Goal: Task Accomplishment & Management: Manage account settings

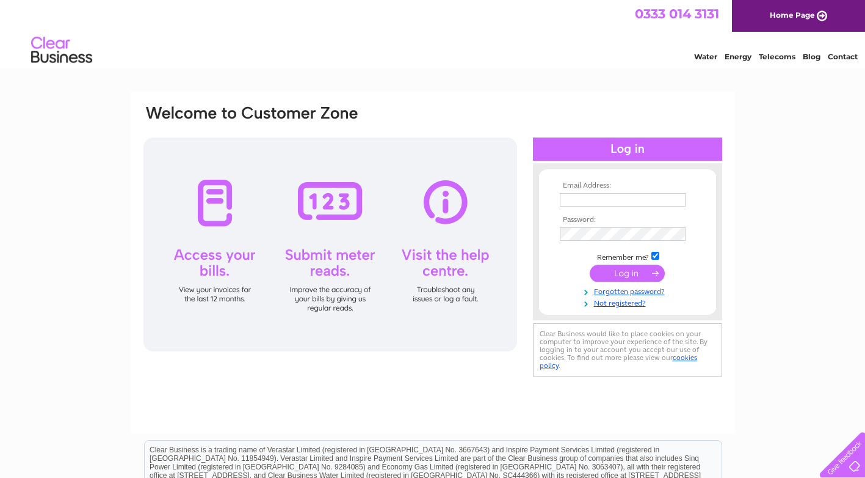
type input "[EMAIL_ADDRESS][DOMAIN_NAME]"
click at [618, 274] on input "submit" at bounding box center [627, 272] width 75 height 17
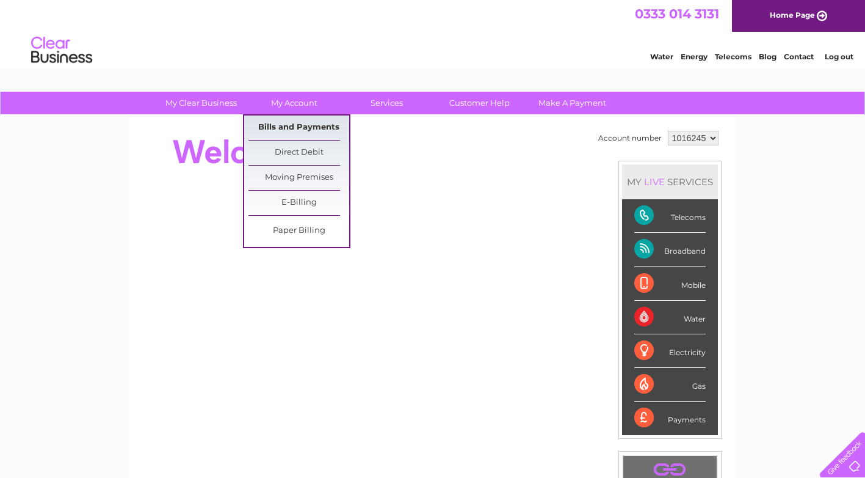
click at [308, 128] on link "Bills and Payments" at bounding box center [299, 127] width 101 height 24
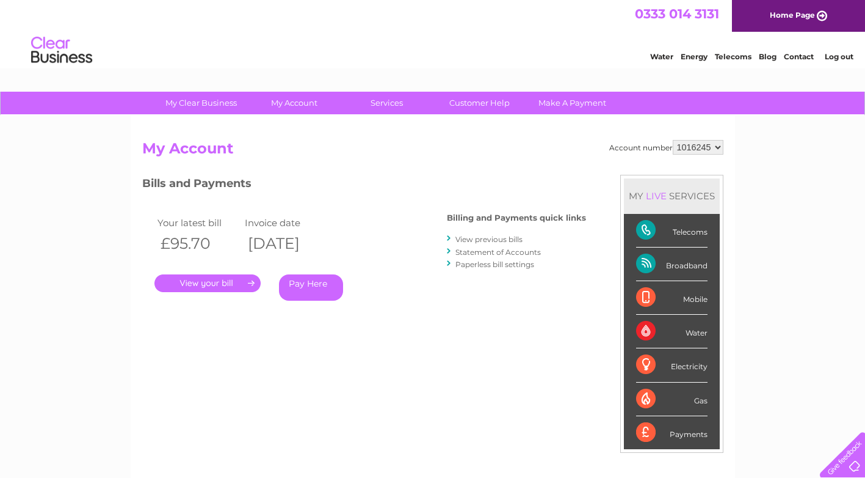
click at [224, 280] on link "." at bounding box center [208, 283] width 106 height 18
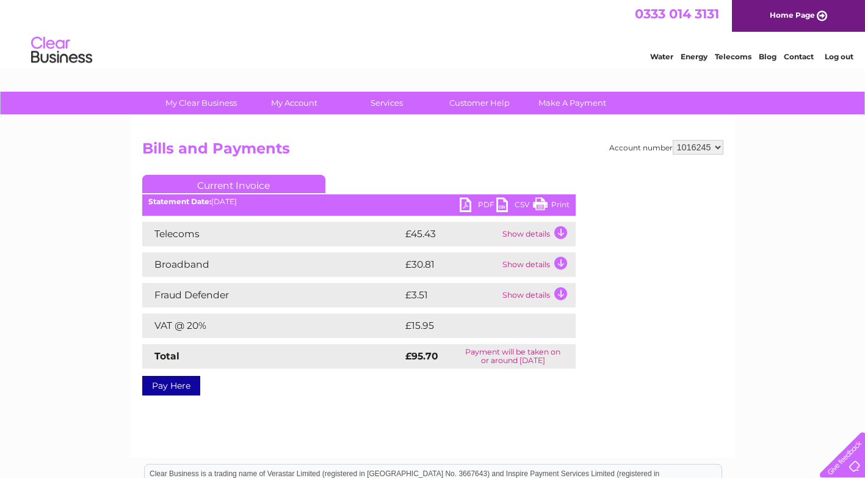
click at [479, 206] on link "PDF" at bounding box center [478, 206] width 37 height 18
